Goal: Contribute content: Contribute content

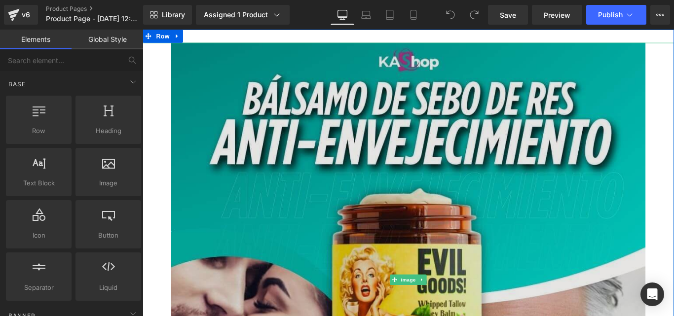
click at [154, 131] on div at bounding box center [441, 310] width 597 height 533
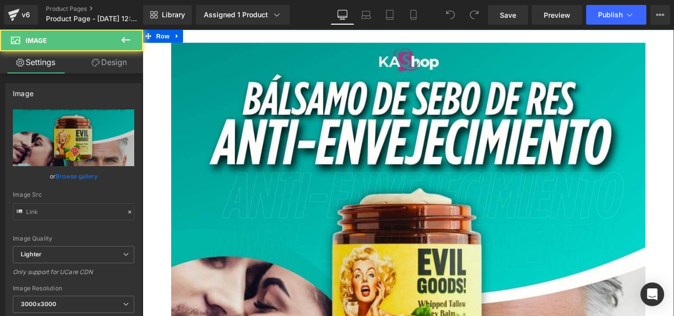
type input "[URL][DOMAIN_NAME]"
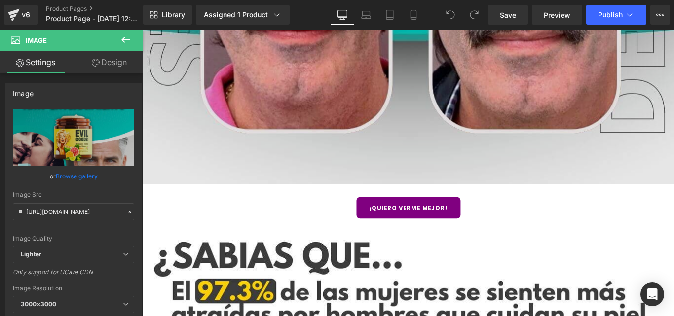
scroll to position [1052, 0]
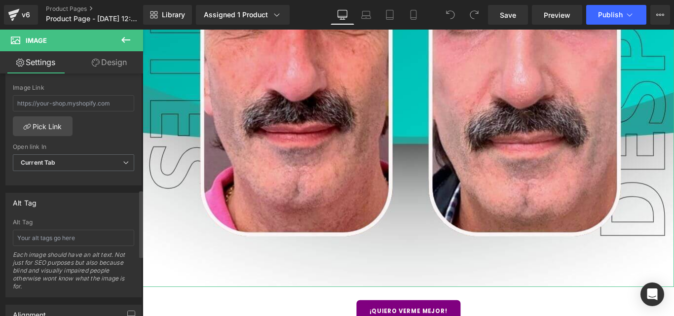
scroll to position [395, 0]
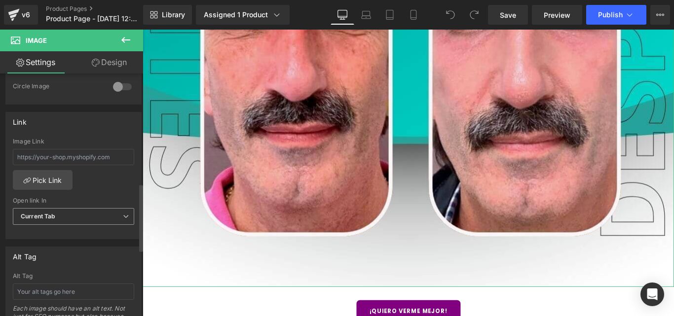
click at [99, 219] on span "Current Tab" at bounding box center [73, 216] width 121 height 17
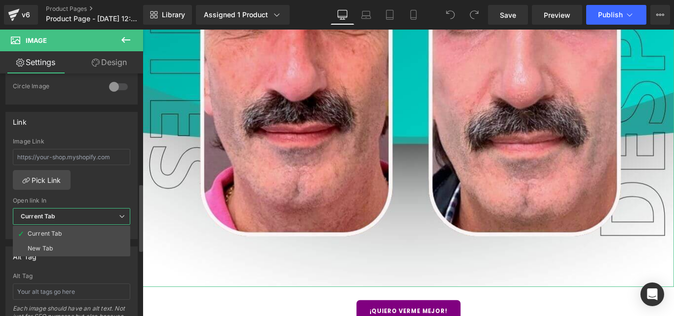
click at [100, 187] on div "Image Link Pick Link Current Tab New Tab Open link In Current Tab Current Tab N…" at bounding box center [71, 188] width 131 height 101
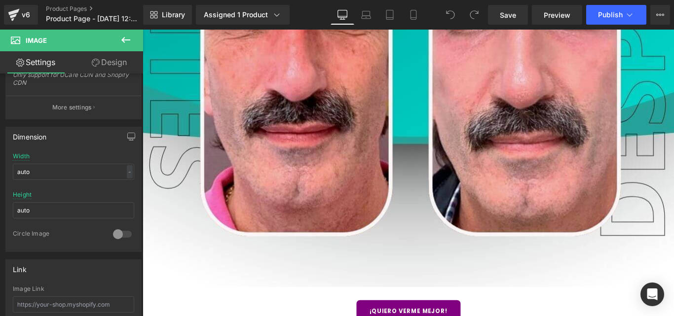
scroll to position [239, 0]
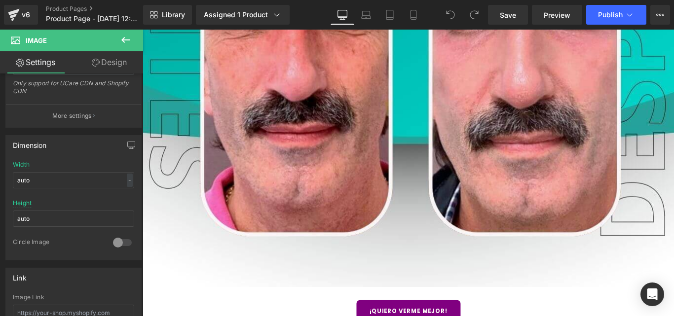
click at [128, 35] on icon at bounding box center [126, 40] width 12 height 12
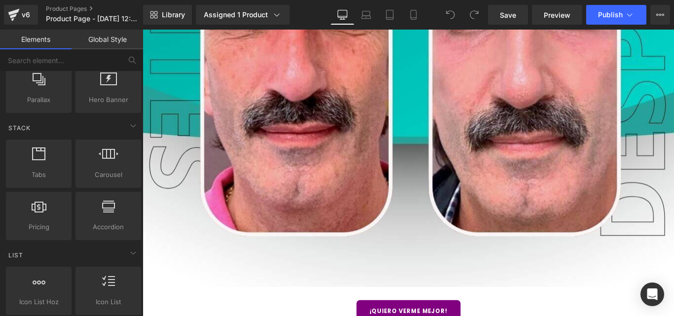
scroll to position [197, 0]
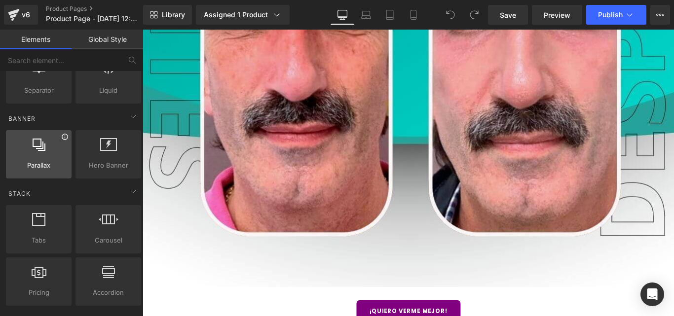
click at [62, 139] on icon at bounding box center [64, 136] width 7 height 7
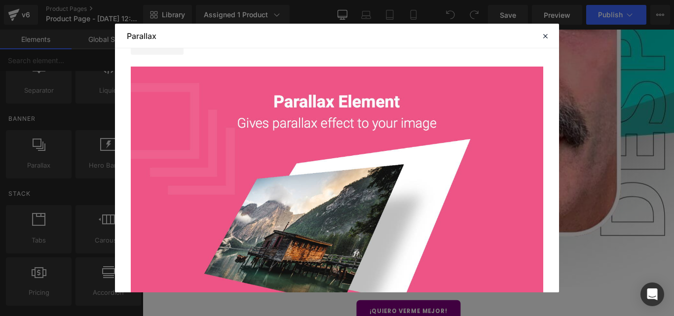
scroll to position [158, 0]
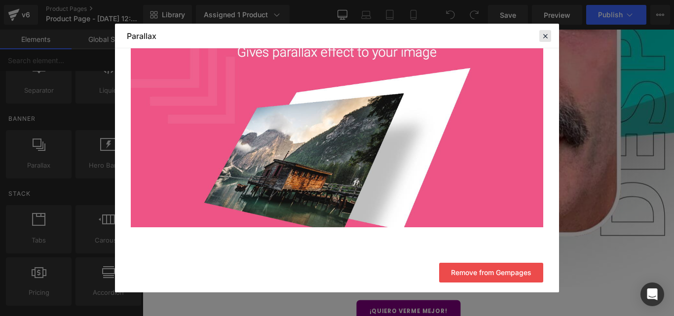
click at [544, 32] on icon at bounding box center [545, 36] width 9 height 9
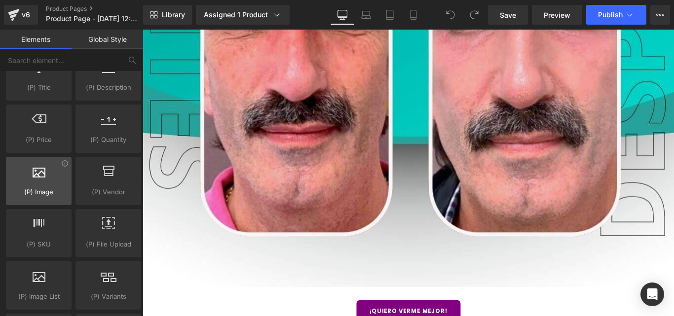
scroll to position [1052, 0]
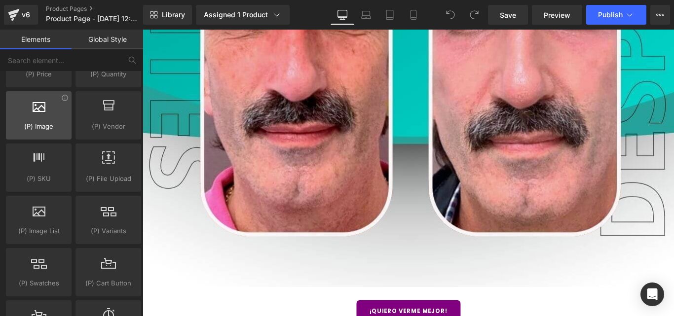
click at [65, 104] on div at bounding box center [39, 110] width 60 height 22
click at [64, 100] on icon at bounding box center [64, 97] width 7 height 7
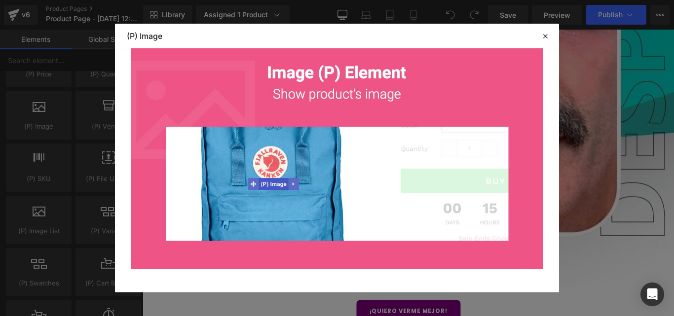
scroll to position [54, 0]
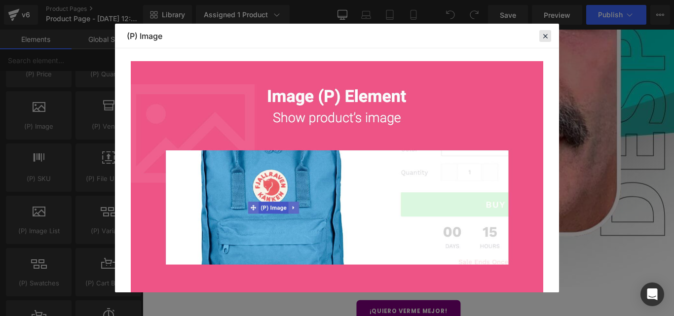
drag, startPoint x: 546, startPoint y: 39, endPoint x: 449, endPoint y: 11, distance: 100.2
click at [546, 39] on icon at bounding box center [545, 36] width 9 height 9
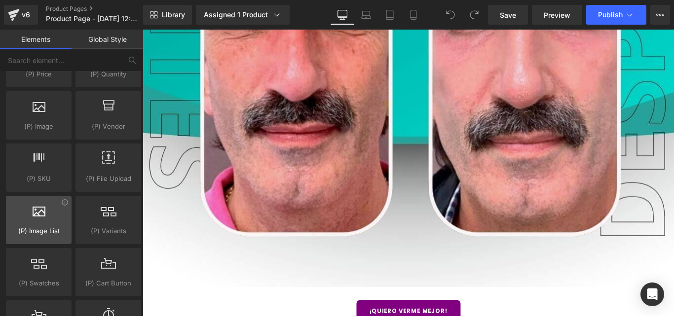
click at [65, 207] on div at bounding box center [39, 215] width 60 height 22
click at [64, 204] on icon at bounding box center [64, 202] width 7 height 7
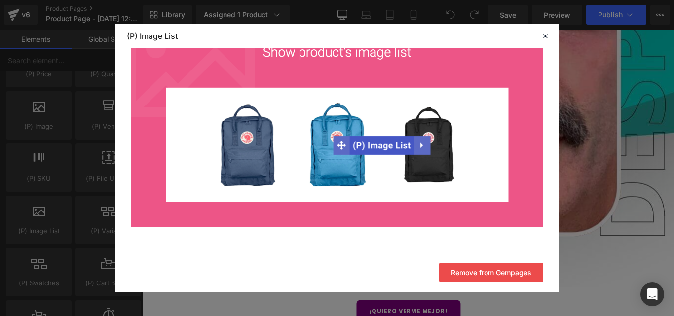
scroll to position [81, 0]
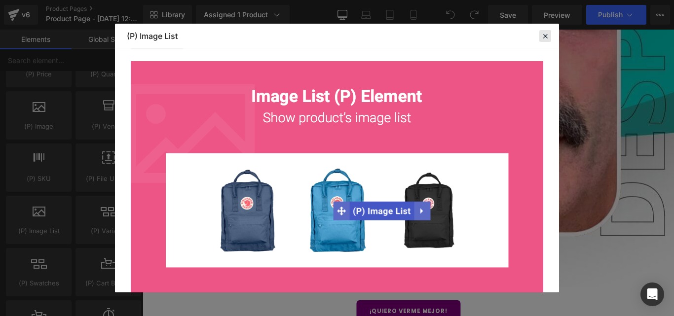
click at [540, 38] on div at bounding box center [545, 36] width 12 height 12
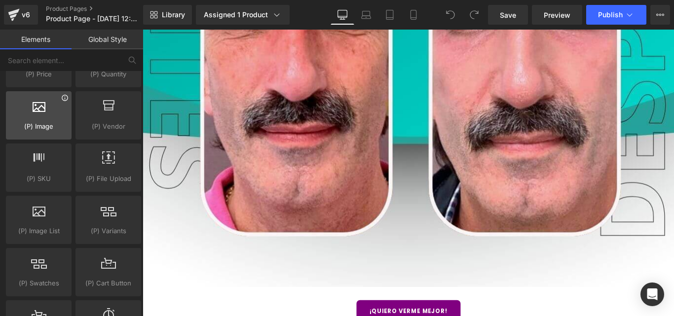
click at [66, 95] on icon at bounding box center [64, 97] width 7 height 7
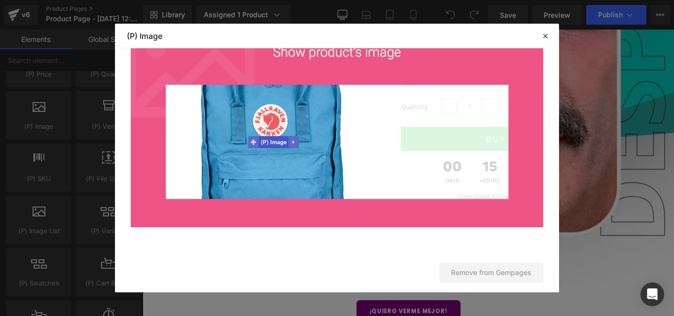
scroll to position [54, 0]
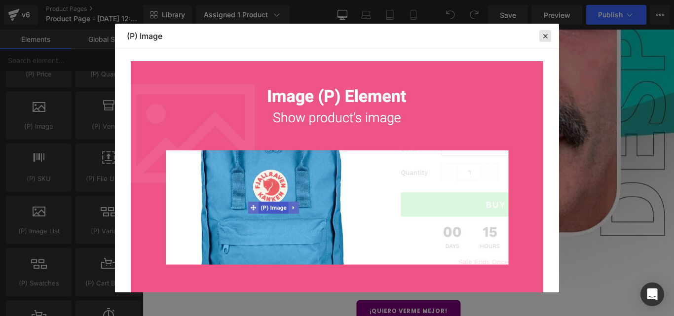
click at [544, 35] on icon at bounding box center [545, 36] width 9 height 9
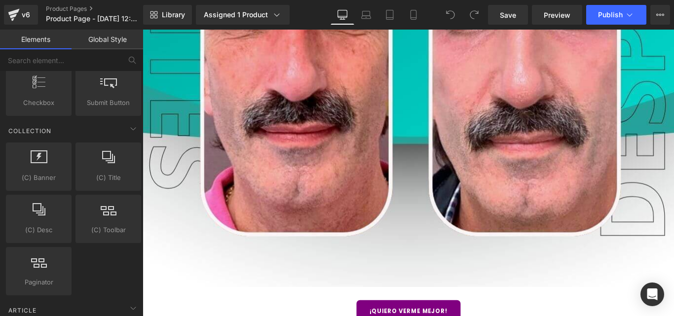
scroll to position [1710, 0]
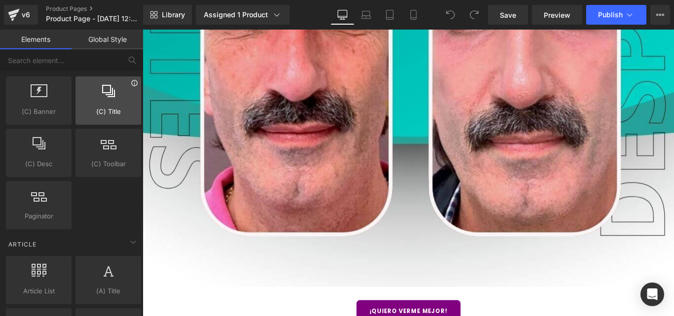
click at [131, 82] on icon at bounding box center [134, 82] width 7 height 7
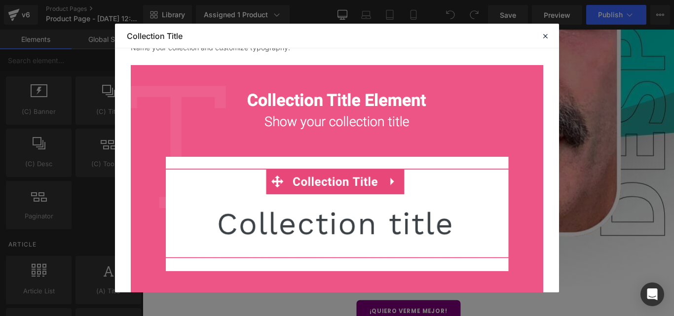
scroll to position [66, 0]
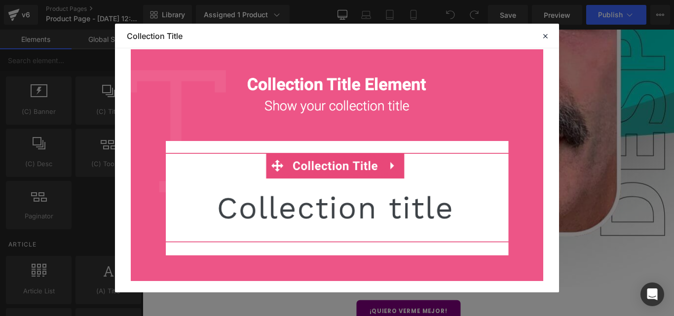
click at [539, 32] on header "Library Elements Blocks Templates Saved Library Collection Title" at bounding box center [337, 36] width 444 height 25
drag, startPoint x: 545, startPoint y: 37, endPoint x: 443, endPoint y: 14, distance: 104.6
click at [545, 37] on icon at bounding box center [545, 36] width 9 height 9
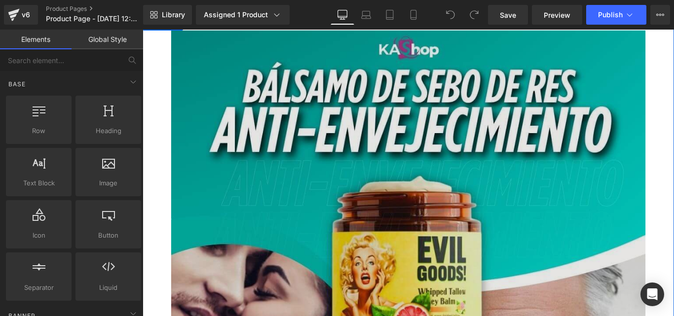
scroll to position [0, 0]
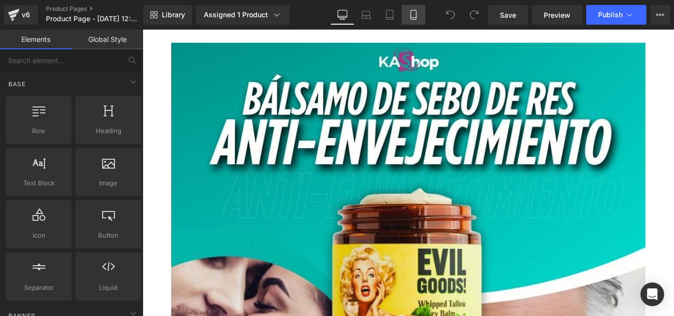
click at [414, 17] on icon at bounding box center [413, 15] width 10 height 10
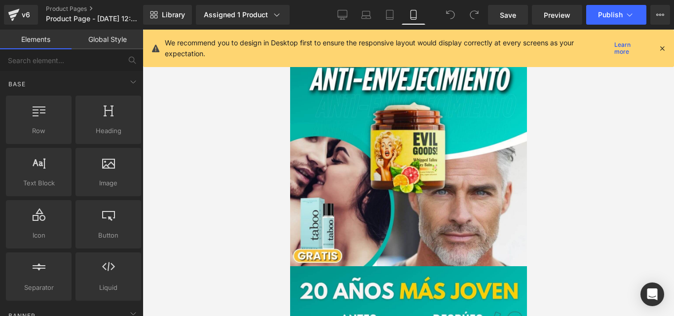
click at [660, 44] on div at bounding box center [662, 48] width 8 height 11
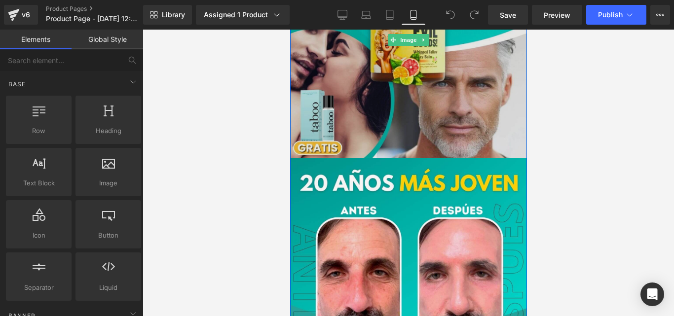
scroll to position [263, 0]
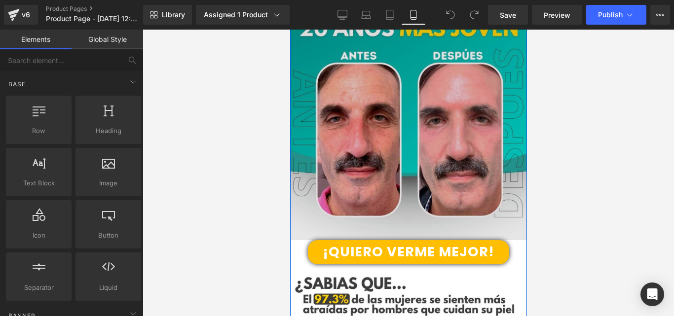
click at [388, 127] on div "Image" at bounding box center [408, 121] width 237 height 237
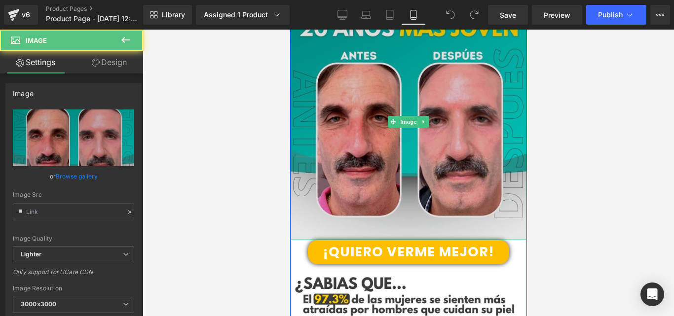
type input "[URL][DOMAIN_NAME]"
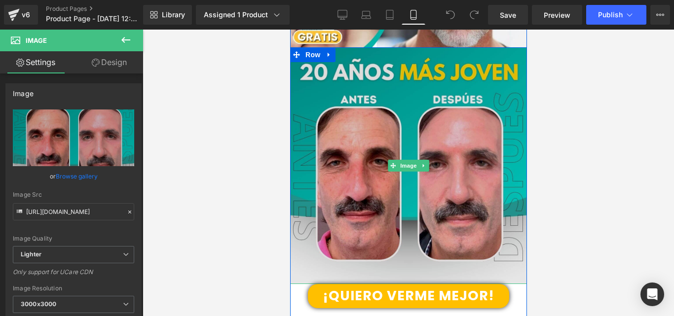
scroll to position [197, 0]
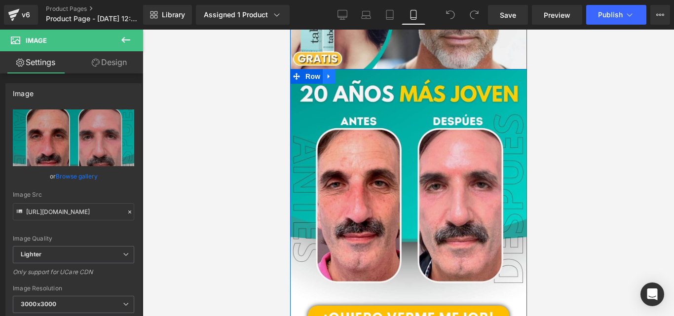
click at [325, 73] on icon at bounding box center [328, 76] width 7 height 7
click at [354, 77] on link at bounding box center [354, 76] width 13 height 15
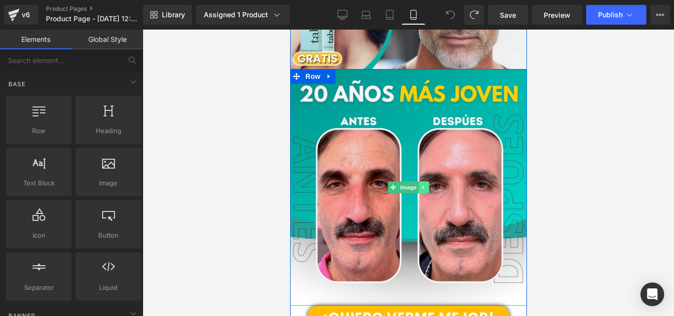
click at [421, 185] on icon at bounding box center [423, 188] width 5 height 6
click at [426, 185] on icon at bounding box center [428, 187] width 5 height 5
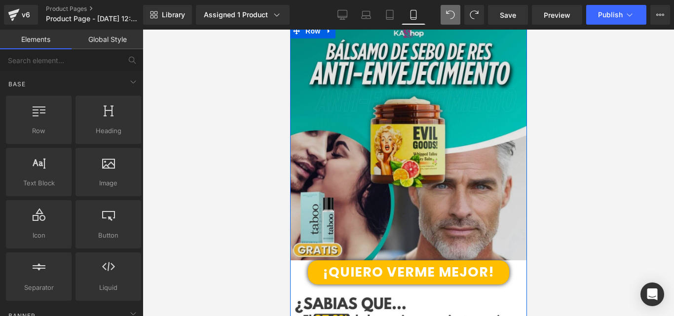
scroll to position [0, 0]
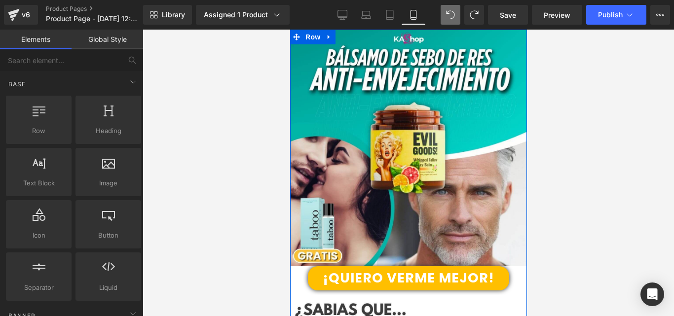
click at [410, 115] on img at bounding box center [408, 148] width 237 height 237
click at [405, 148] on span "Image" at bounding box center [408, 148] width 21 height 12
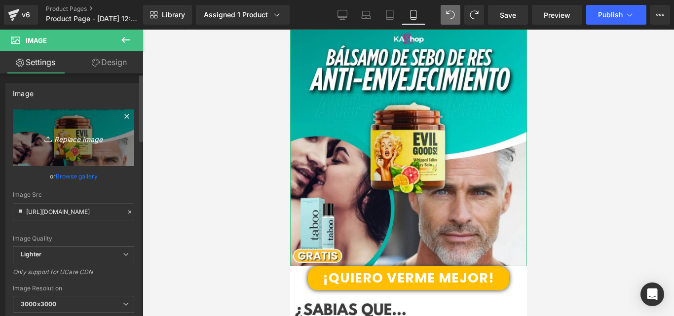
click at [78, 142] on icon "Replace Image" at bounding box center [73, 138] width 79 height 12
type input "C:\fakepath\CANSADO QUE [PERSON_NAME] CON MANCHAS, ARRUGAS Y ACNÉ (1).jpg"
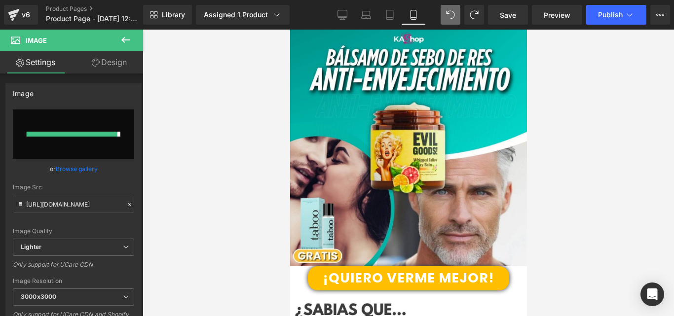
type input "[URL][DOMAIN_NAME]"
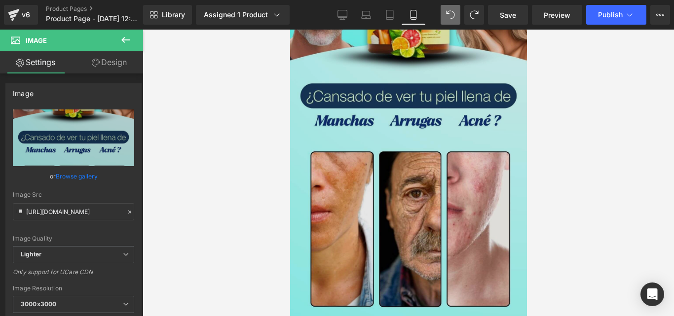
scroll to position [197, 0]
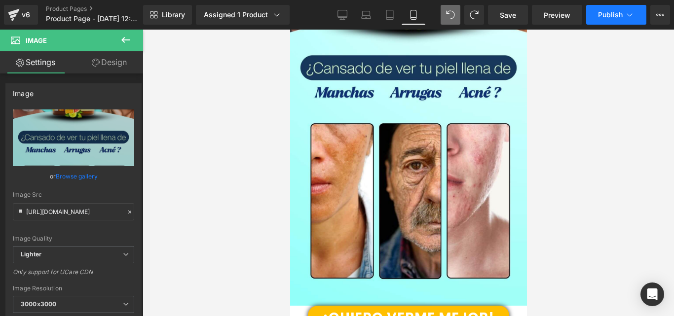
click at [609, 18] on span "Publish" at bounding box center [610, 15] width 25 height 8
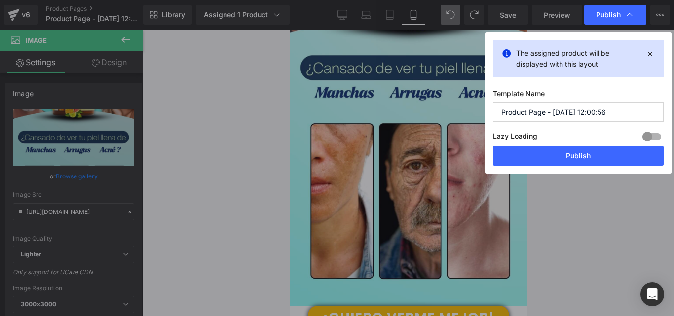
click at [580, 159] on button "Publish" at bounding box center [578, 156] width 171 height 20
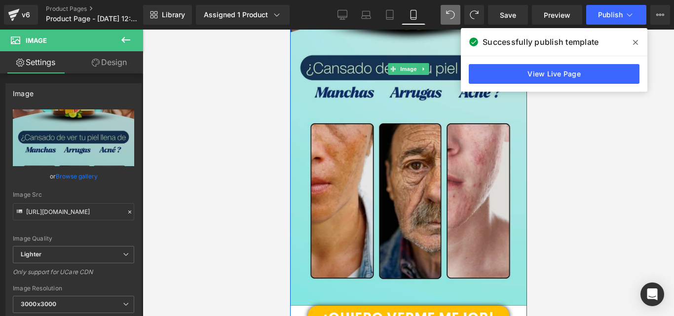
scroll to position [0, 0]
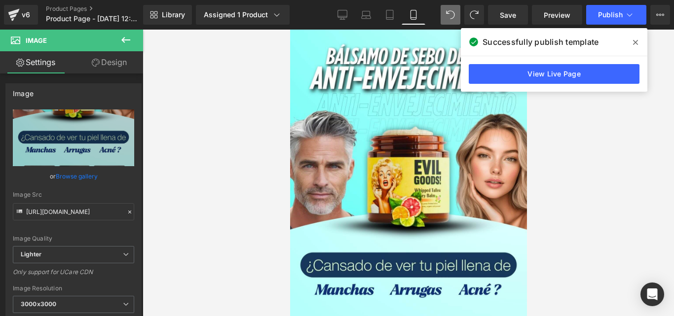
click at [632, 41] on span at bounding box center [636, 43] width 16 height 16
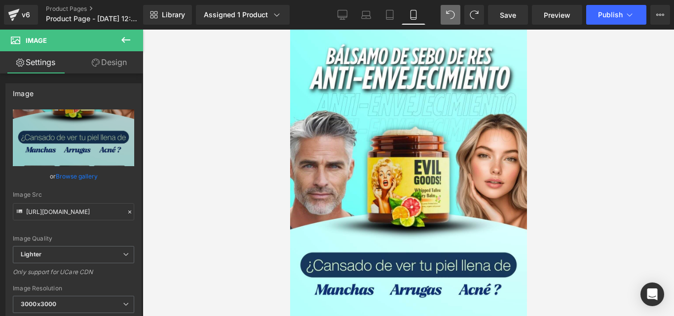
click at [583, 146] on div at bounding box center [408, 173] width 531 height 287
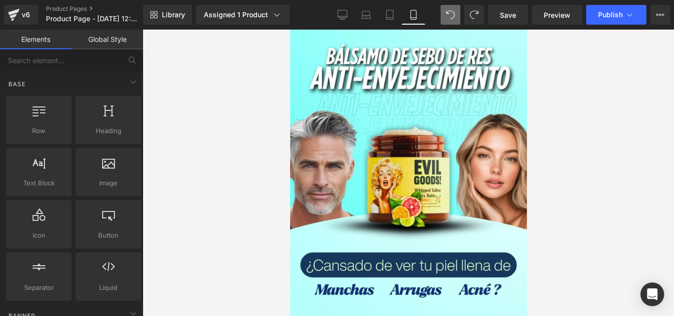
click at [236, 147] on div at bounding box center [408, 173] width 531 height 287
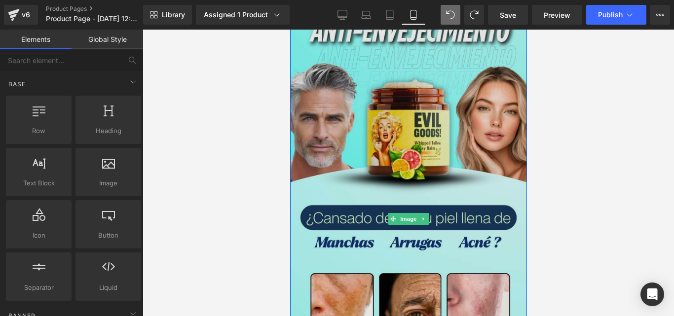
scroll to position [66, 0]
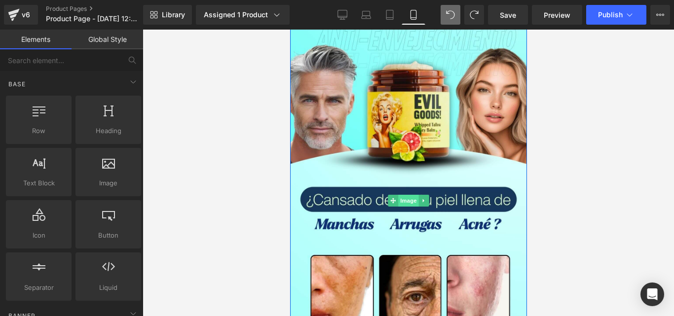
click at [407, 198] on span "Image" at bounding box center [408, 201] width 21 height 12
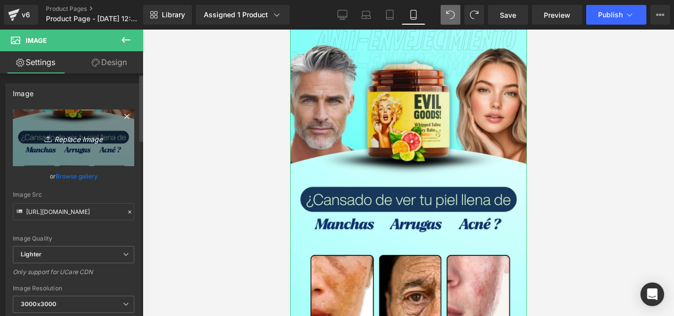
click at [67, 128] on link "Replace Image" at bounding box center [73, 138] width 121 height 57
click at [76, 139] on icon "Replace Image" at bounding box center [73, 138] width 79 height 12
type input "C:\fakepath\portada premium (1).jpg"
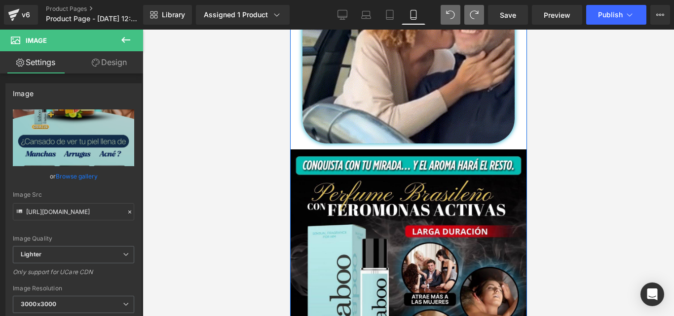
scroll to position [724, 0]
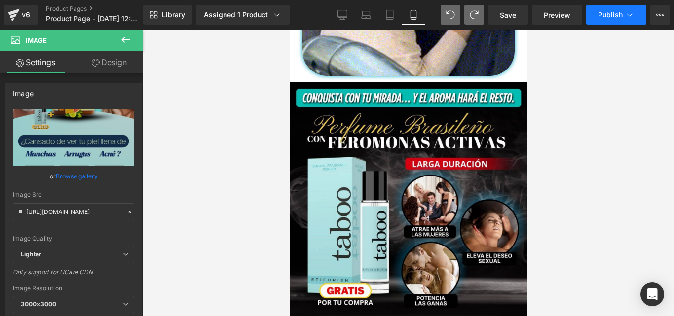
click at [607, 16] on span "Publish" at bounding box center [610, 15] width 25 height 8
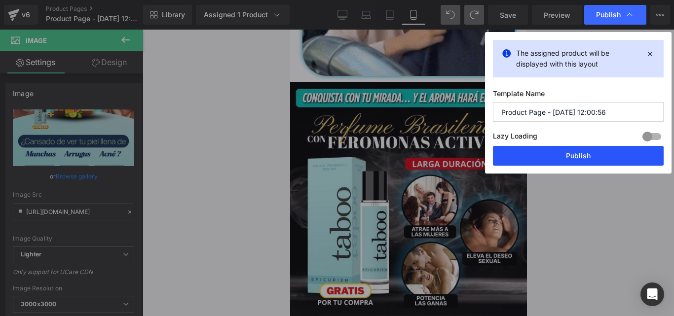
click at [582, 159] on button "Publish" at bounding box center [578, 156] width 171 height 20
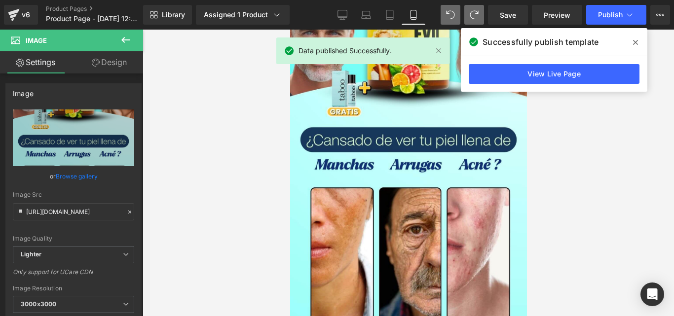
scroll to position [132, 0]
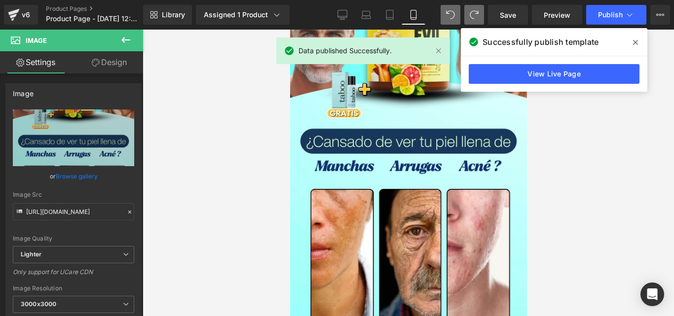
click at [637, 41] on icon at bounding box center [635, 42] width 5 height 5
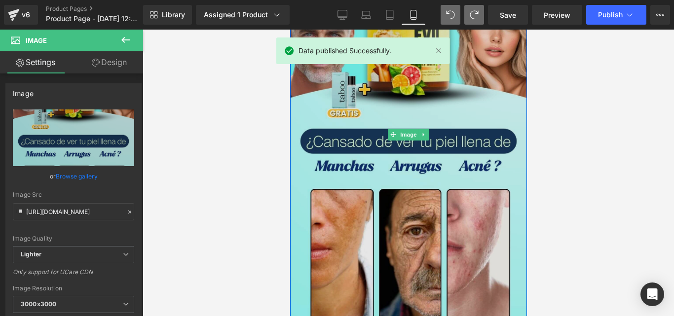
scroll to position [0, 0]
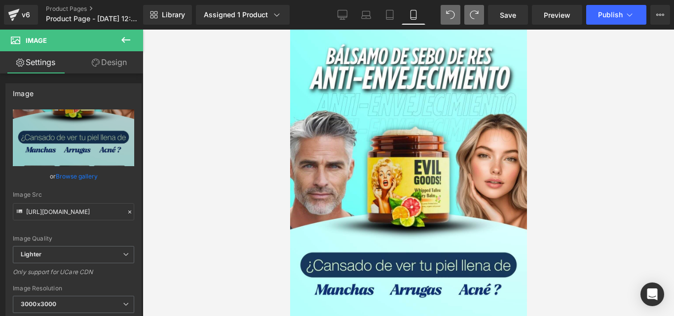
type input "[URL][DOMAIN_NAME]"
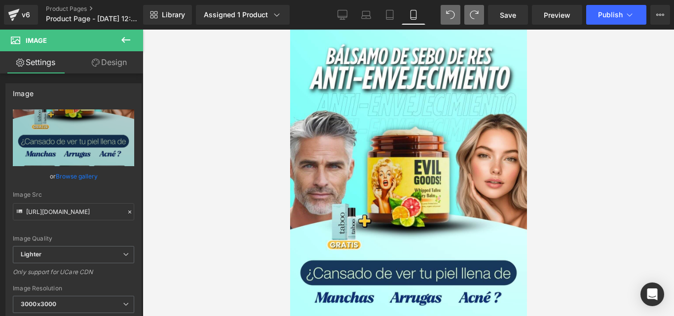
click at [571, 76] on div at bounding box center [408, 173] width 531 height 287
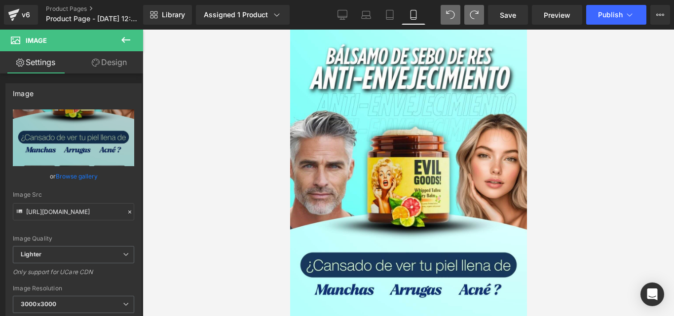
type input "[URL][DOMAIN_NAME]"
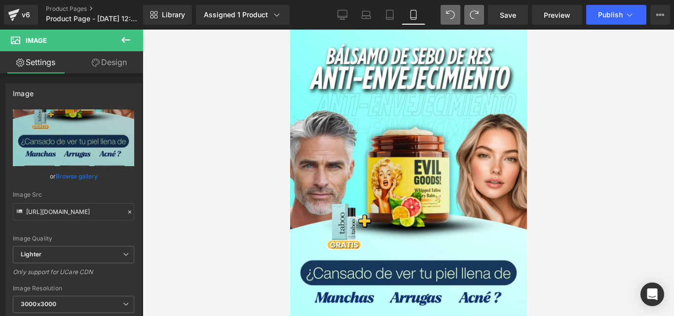
click at [569, 73] on div at bounding box center [408, 173] width 531 height 287
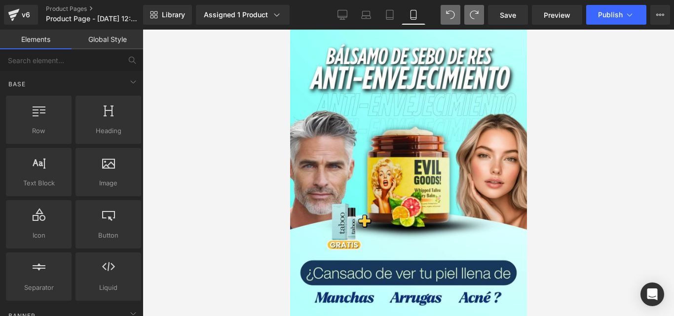
click at [252, 93] on div at bounding box center [408, 173] width 531 height 287
click at [477, 11] on icon at bounding box center [474, 14] width 9 height 9
click at [474, 13] on icon at bounding box center [474, 14] width 9 height 9
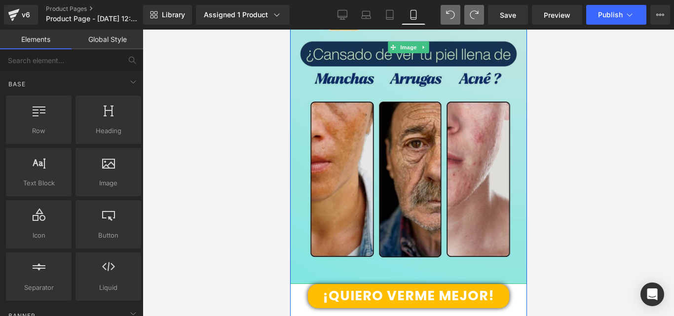
scroll to position [197, 0]
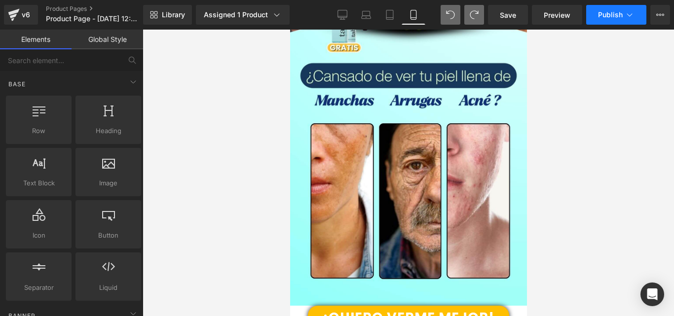
click at [607, 17] on span "Publish" at bounding box center [610, 15] width 25 height 8
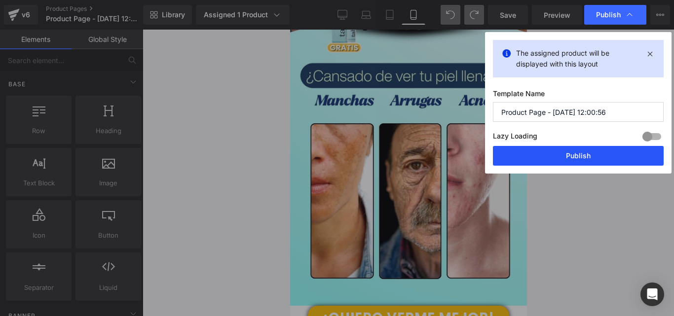
click at [573, 149] on button "Publish" at bounding box center [578, 156] width 171 height 20
